Goal: Task Accomplishment & Management: Use online tool/utility

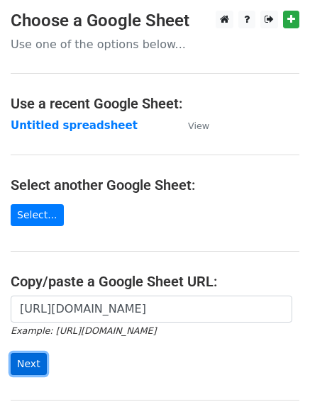
click at [32, 359] on input "Next" at bounding box center [29, 364] width 36 height 22
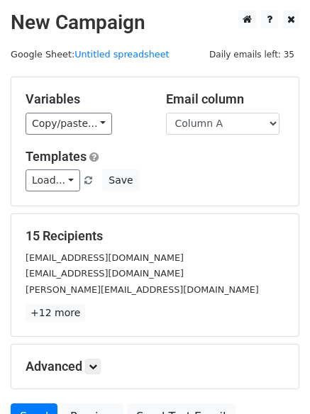
scroll to position [137, 0]
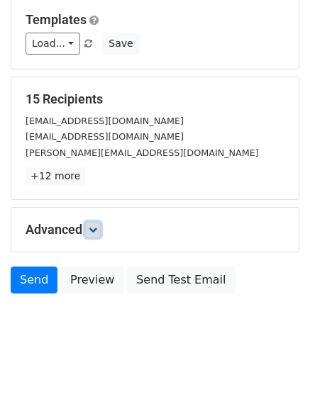
click at [97, 230] on icon at bounding box center [93, 229] width 9 height 9
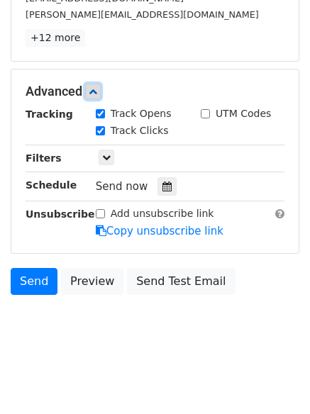
scroll to position [276, 0]
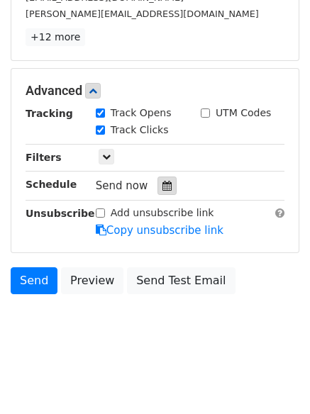
click at [162, 186] on icon at bounding box center [166, 186] width 9 height 10
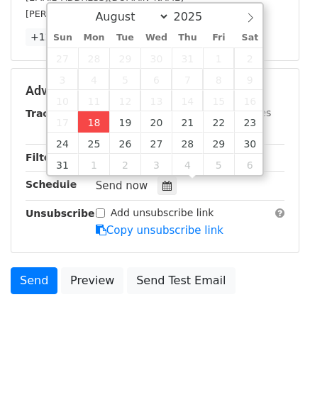
type input "2025-08-18 12:00"
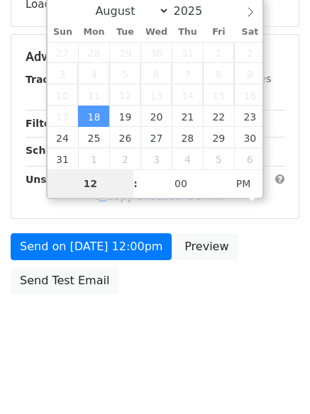
type input "4"
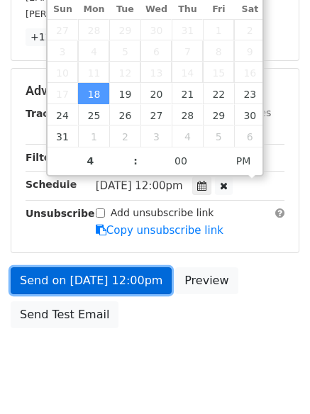
type input "2025-08-18 16:00"
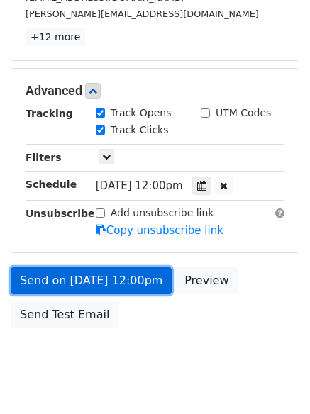
click at [125, 290] on link "Send on Aug 18 at 12:00pm" at bounding box center [91, 280] width 161 height 27
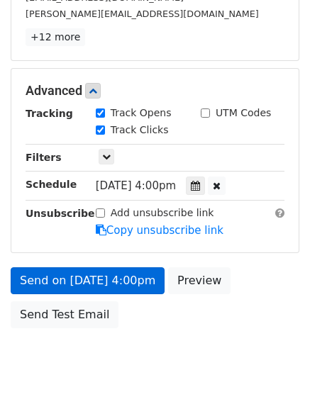
scroll to position [253, 0]
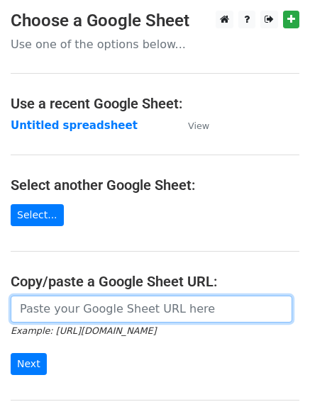
click at [79, 307] on input "url" at bounding box center [151, 309] width 281 height 27
type input "[URL][DOMAIN_NAME]"
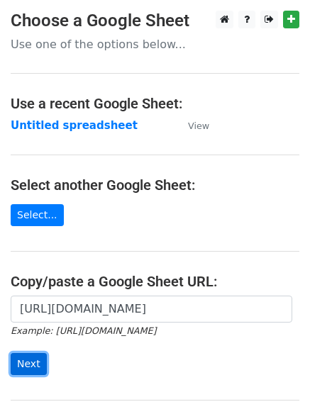
click at [29, 362] on input "Next" at bounding box center [29, 364] width 36 height 22
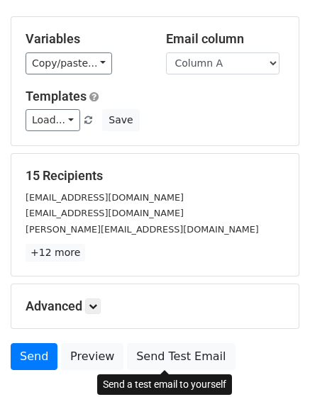
scroll to position [137, 0]
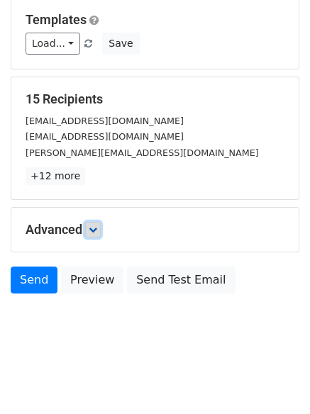
click at [101, 225] on link at bounding box center [93, 230] width 16 height 16
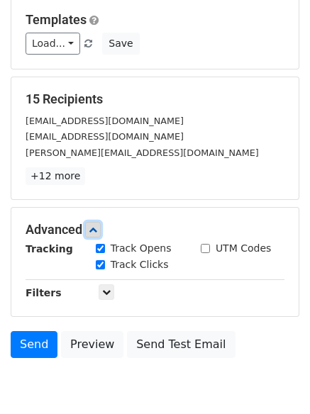
click at [95, 231] on icon at bounding box center [93, 229] width 9 height 9
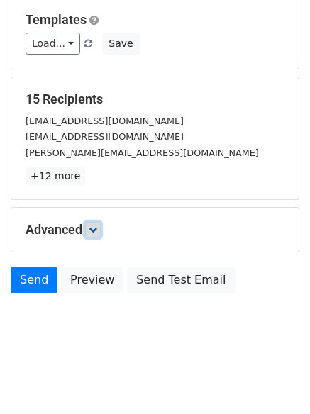
click at [101, 234] on link at bounding box center [93, 230] width 16 height 16
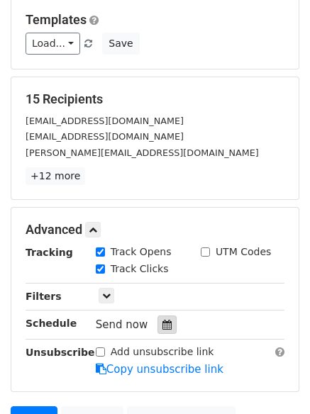
click at [162, 325] on icon at bounding box center [166, 325] width 9 height 10
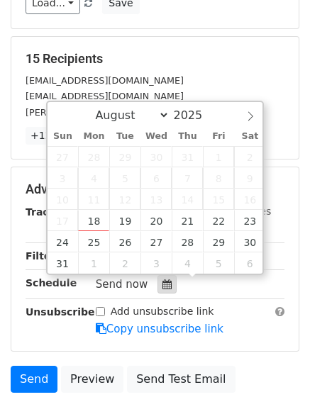
scroll to position [208, 0]
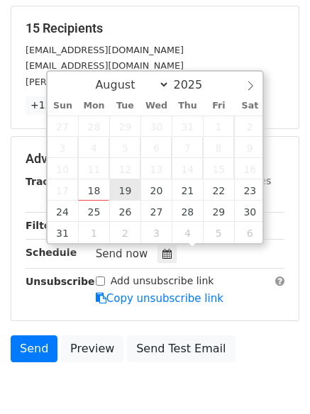
type input "2025-08-19 12:00"
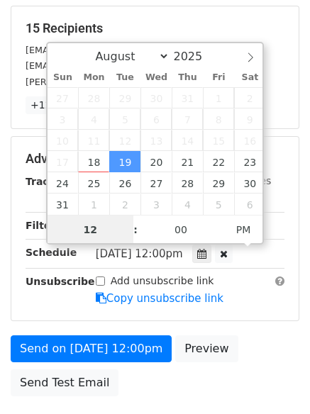
scroll to position [1, 0]
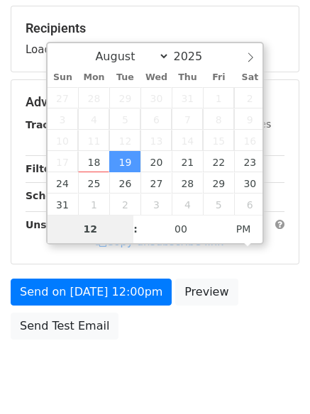
type input "5"
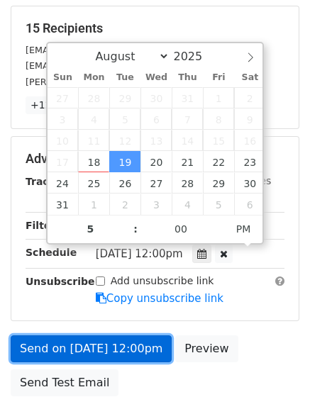
type input "2025-08-19 17:00"
click at [147, 351] on link "Send on Aug 19 at 12:00pm" at bounding box center [91, 348] width 161 height 27
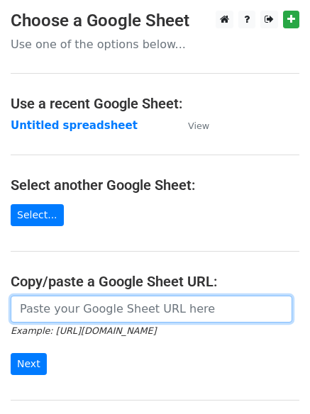
click at [127, 312] on input "url" at bounding box center [151, 309] width 281 height 27
type input "[URL][DOMAIN_NAME]"
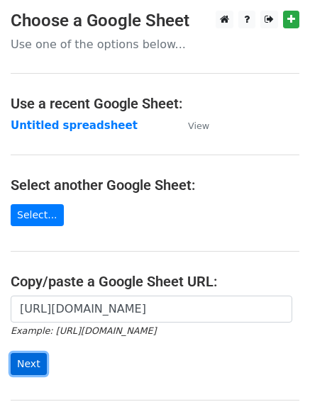
click at [36, 357] on input "Next" at bounding box center [29, 364] width 36 height 22
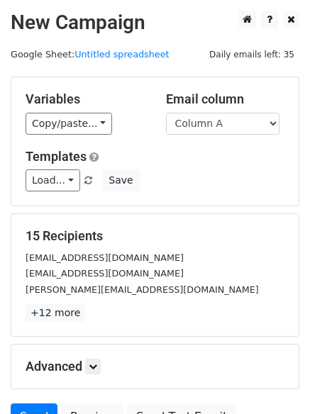
click at [267, 138] on div "Variables Copy/paste... {{Column A}} {{Column B}} {{Column C}} Email column Col…" at bounding box center [154, 141] width 287 height 128
click at [265, 128] on select "Column A Column B Column C" at bounding box center [222, 124] width 113 height 22
select select "Column C"
click at [166, 113] on select "Column A Column B Column C" at bounding box center [222, 124] width 113 height 22
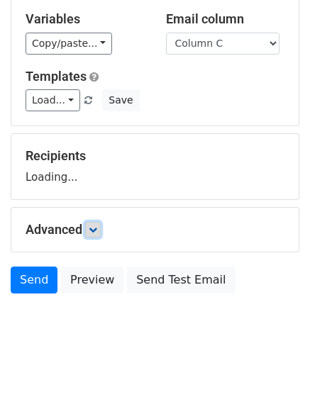
click at [95, 229] on icon at bounding box center [93, 229] width 9 height 9
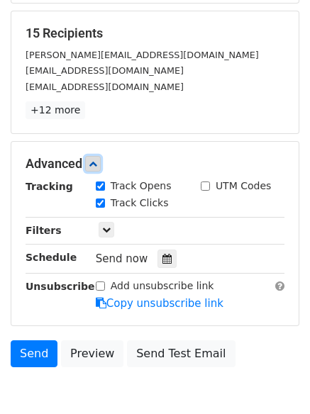
scroll to position [204, 0]
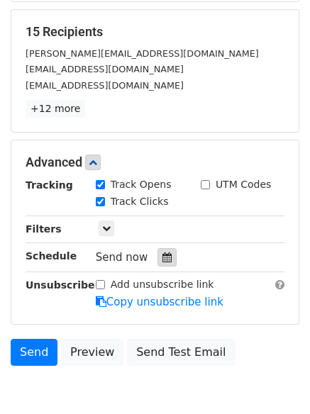
click at [162, 253] on icon at bounding box center [166, 257] width 9 height 10
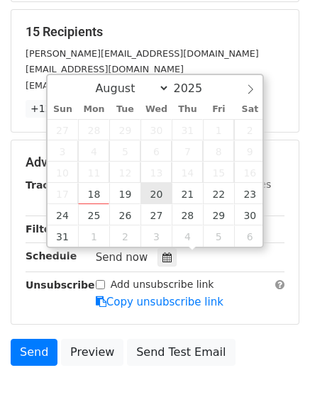
type input "2025-08-20 12:00"
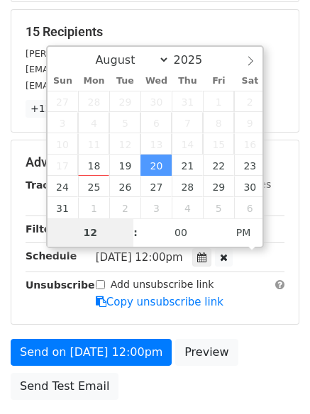
type input "6"
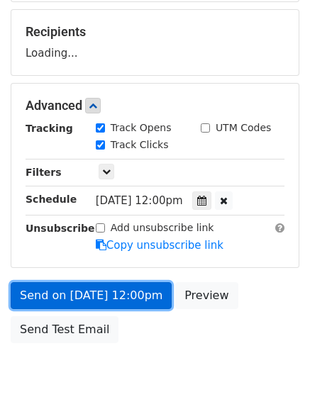
type input "2025-08-20 18:00"
click at [133, 301] on form "Variables Copy/paste... {{Column A}} {{Column B}} {{Column C}} Email column Col…" at bounding box center [155, 111] width 289 height 478
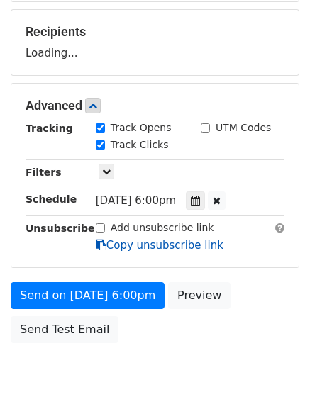
click at [116, 252] on link "Copy unsubscribe link" at bounding box center [160, 245] width 128 height 13
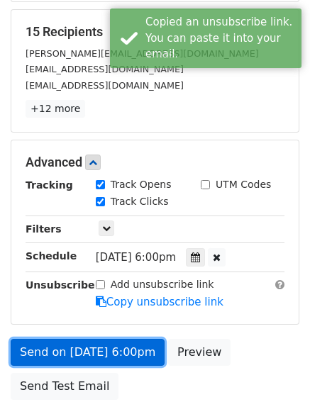
click at [116, 345] on link "Send on Aug 20 at 6:00pm" at bounding box center [88, 352] width 154 height 27
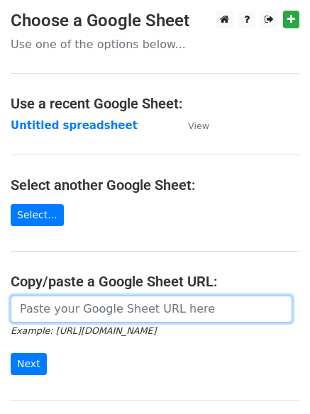
click at [106, 308] on input "url" at bounding box center [151, 309] width 281 height 27
type input "[URL][DOMAIN_NAME]"
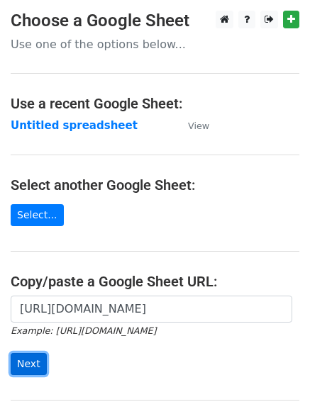
click at [35, 358] on input "Next" at bounding box center [29, 364] width 36 height 22
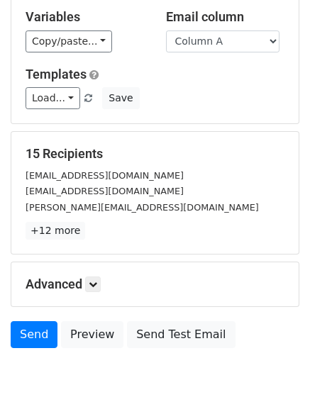
scroll to position [137, 0]
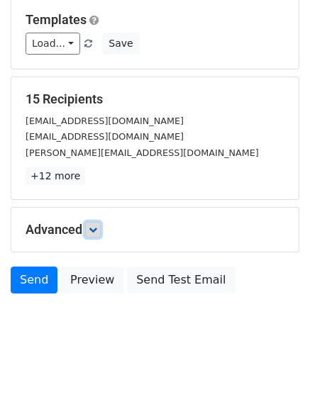
click at [97, 233] on icon at bounding box center [93, 229] width 9 height 9
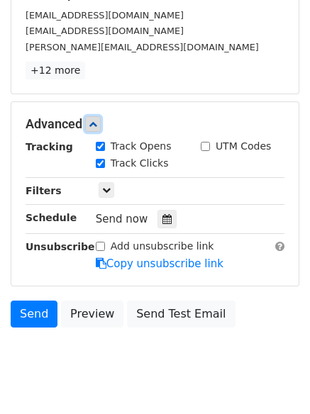
scroll to position [246, 0]
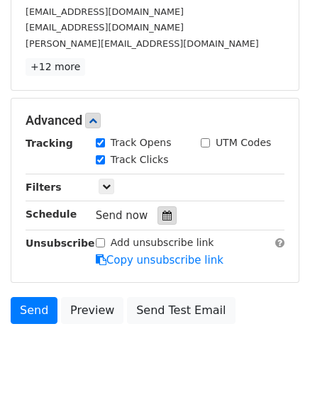
click at [162, 220] on icon at bounding box center [166, 216] width 9 height 10
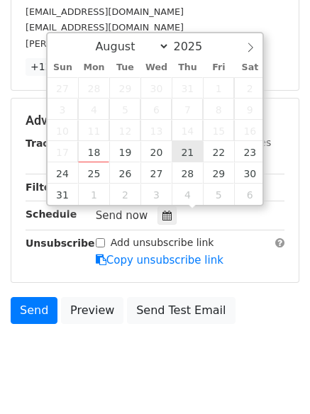
type input "[DATE] 12:00"
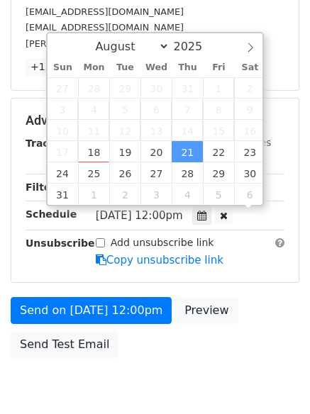
scroll to position [1, 0]
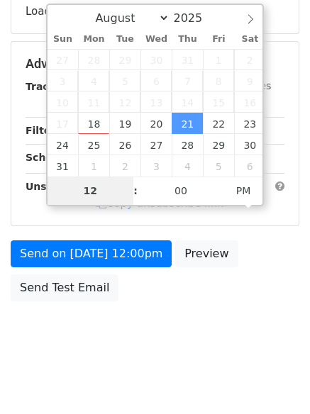
type input "7"
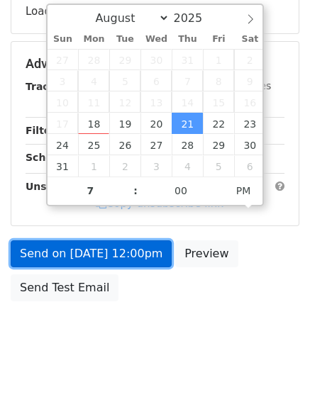
type input "[DATE] 19:00"
click at [123, 257] on form "Variables Copy/paste... {{Column A}} {{Column B}} {{Column C}} Email column Col…" at bounding box center [155, 70] width 289 height 478
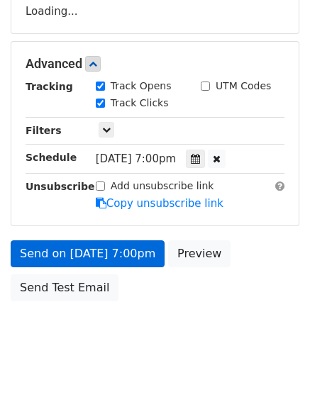
click at [125, 312] on body "New Campaign Daily emails left: 35 Google Sheet: Untitled spreadsheet Variables…" at bounding box center [155, 65] width 310 height 600
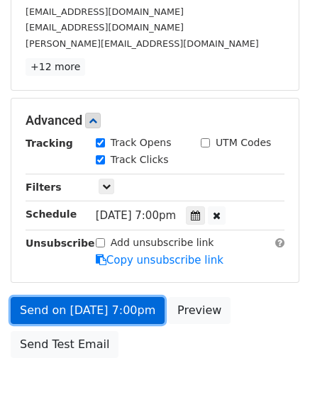
click at [134, 300] on link "Send on Aug 21 at 7:00pm" at bounding box center [88, 310] width 154 height 27
